Goal: Navigation & Orientation: Understand site structure

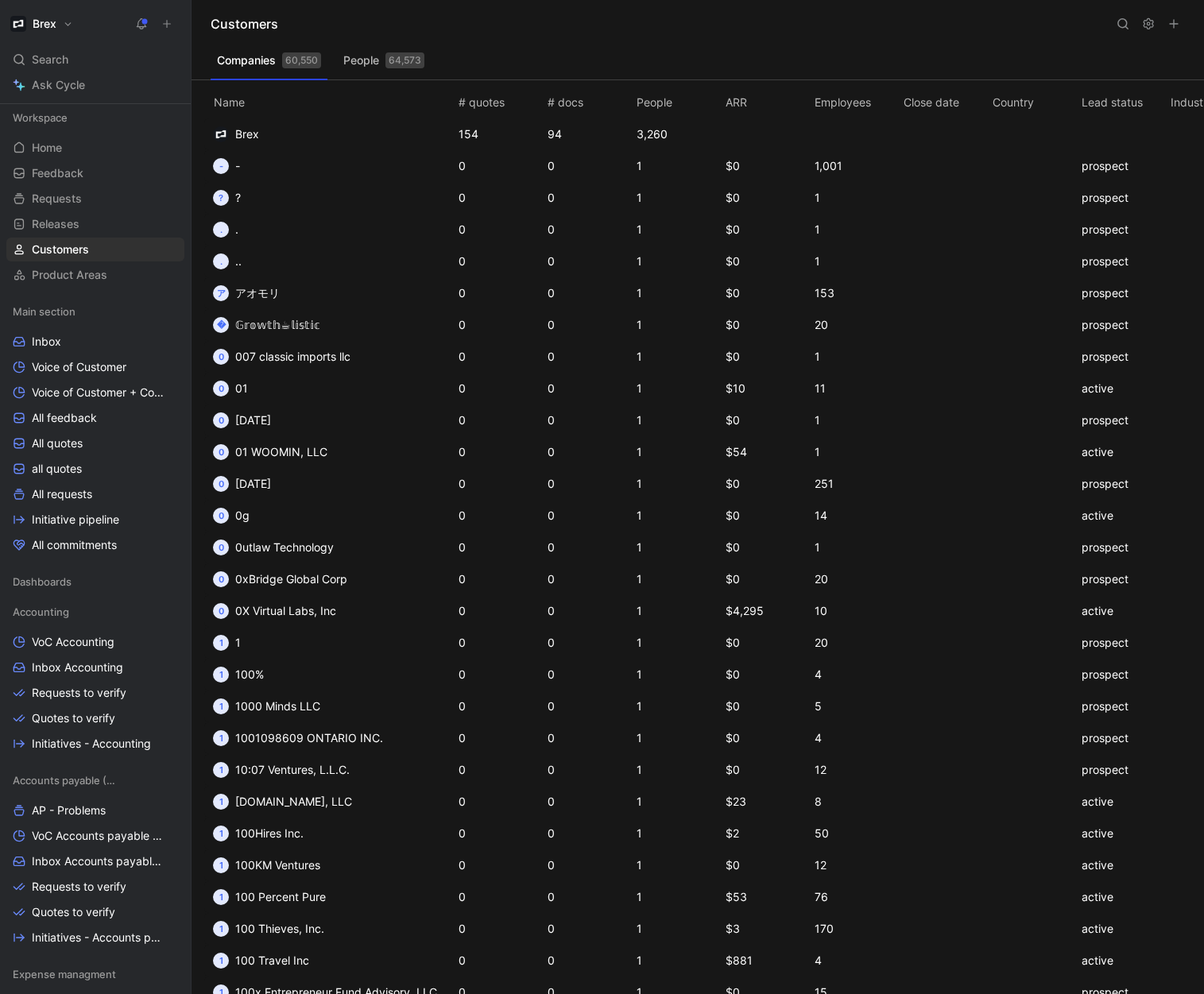
scroll to position [106, 0]
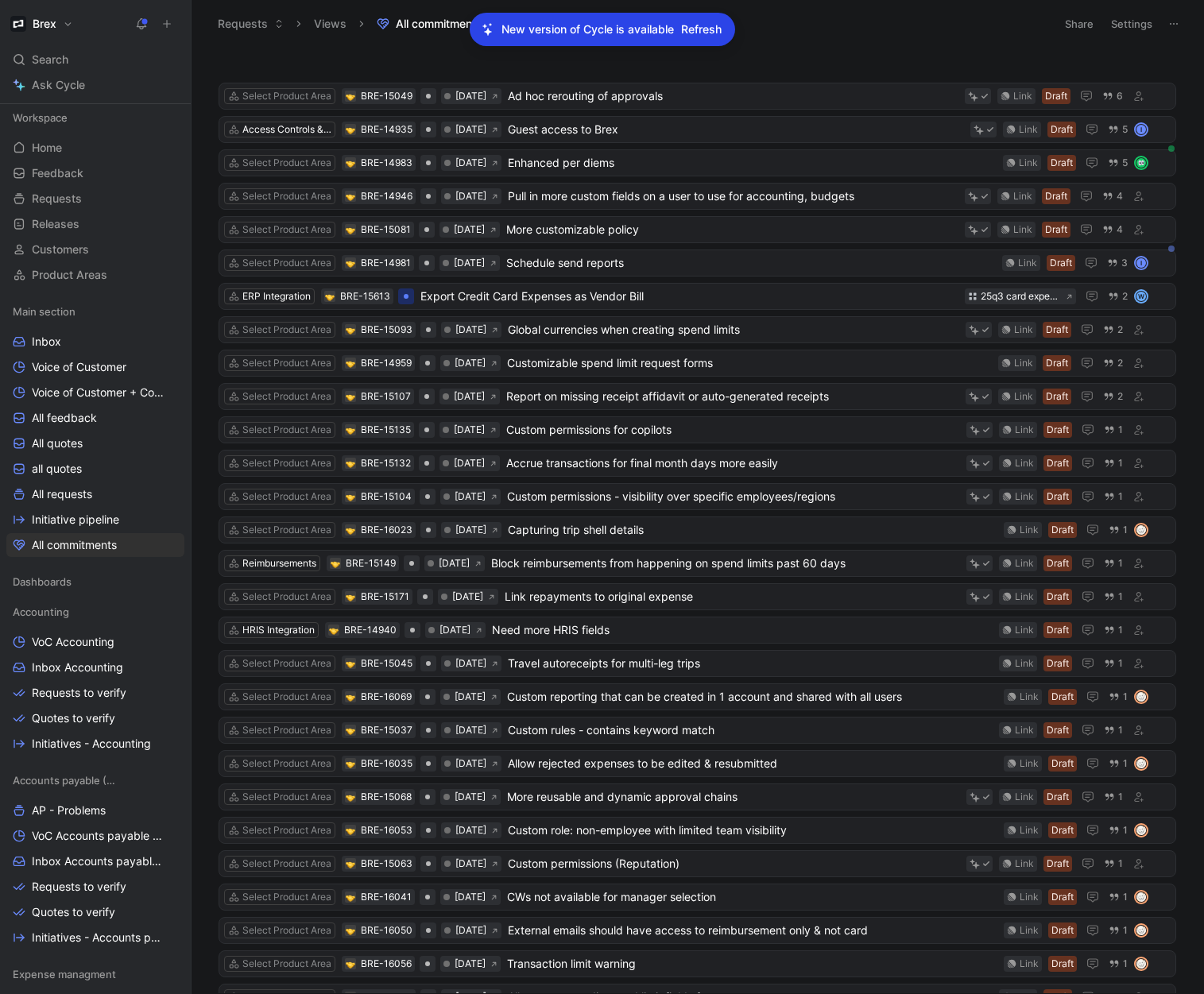
scroll to position [297, 0]
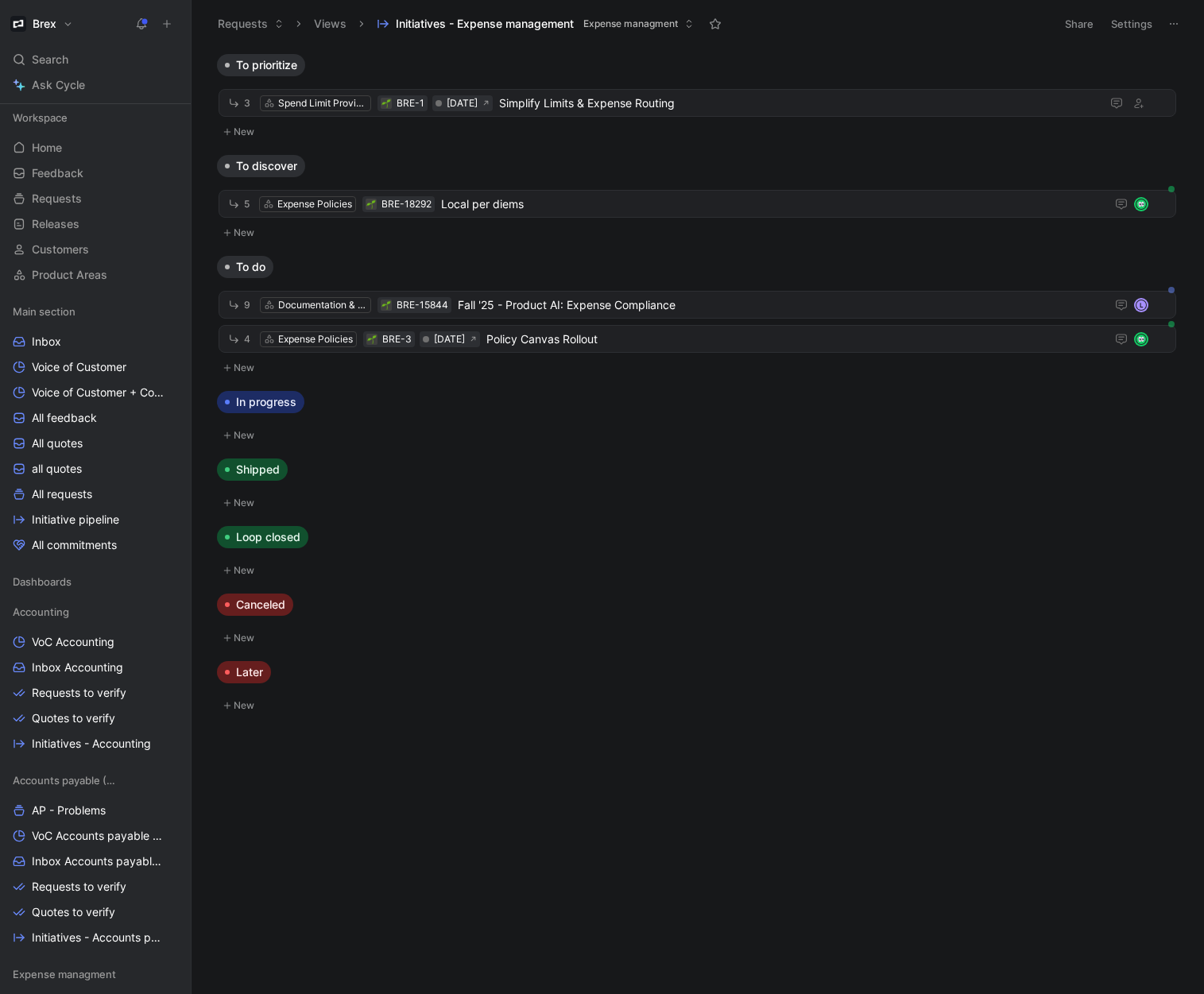
scroll to position [253, 0]
